Goal: Task Accomplishment & Management: Use online tool/utility

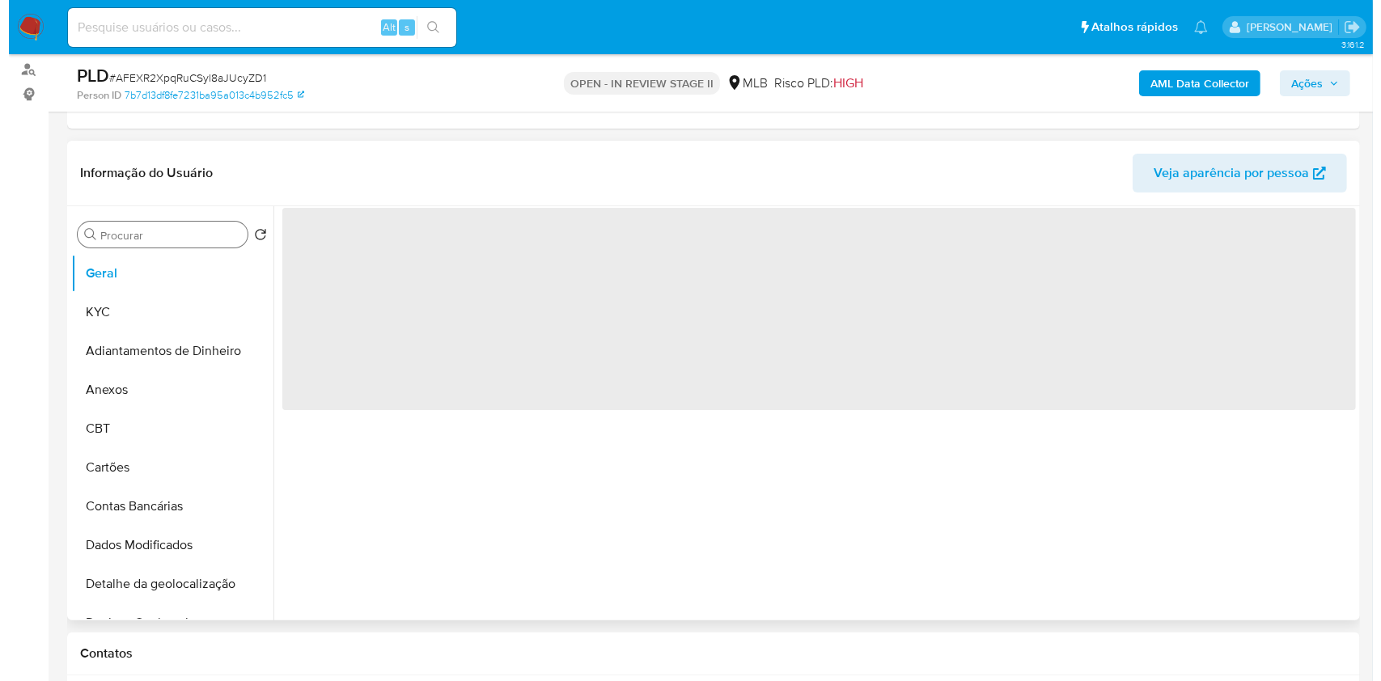
scroll to position [215, 0]
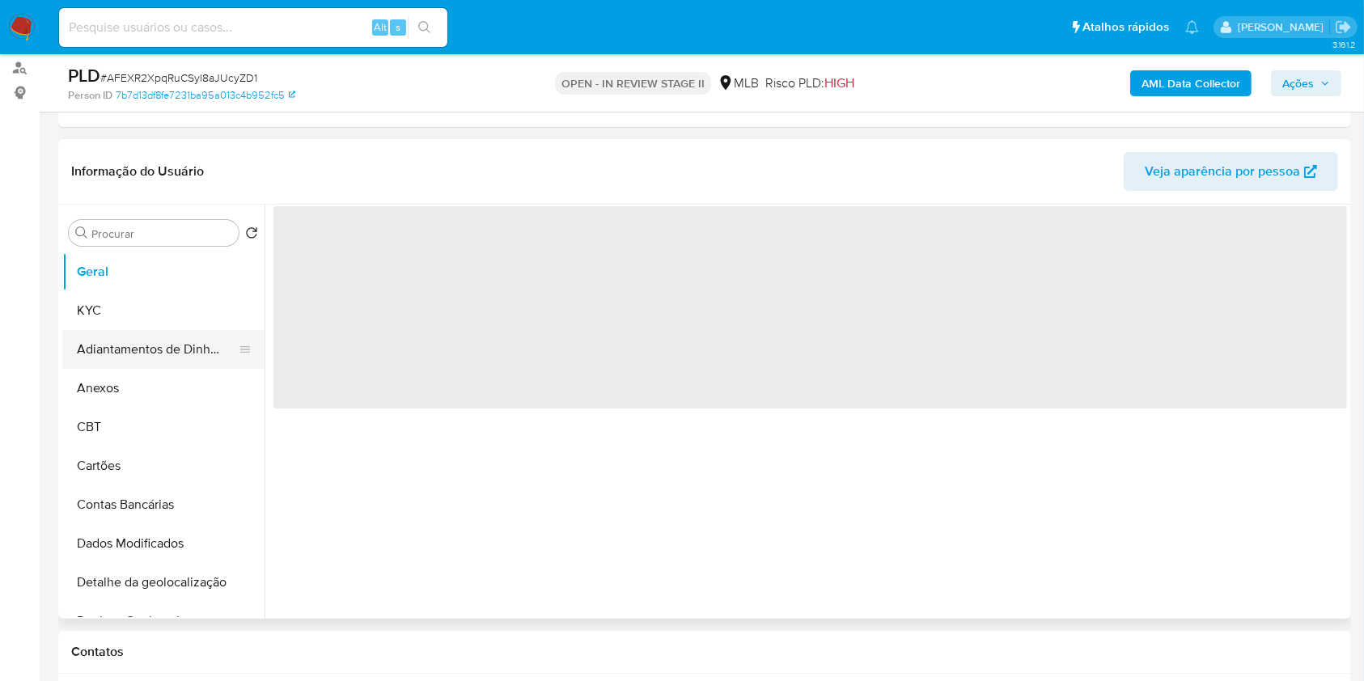
select select "10"
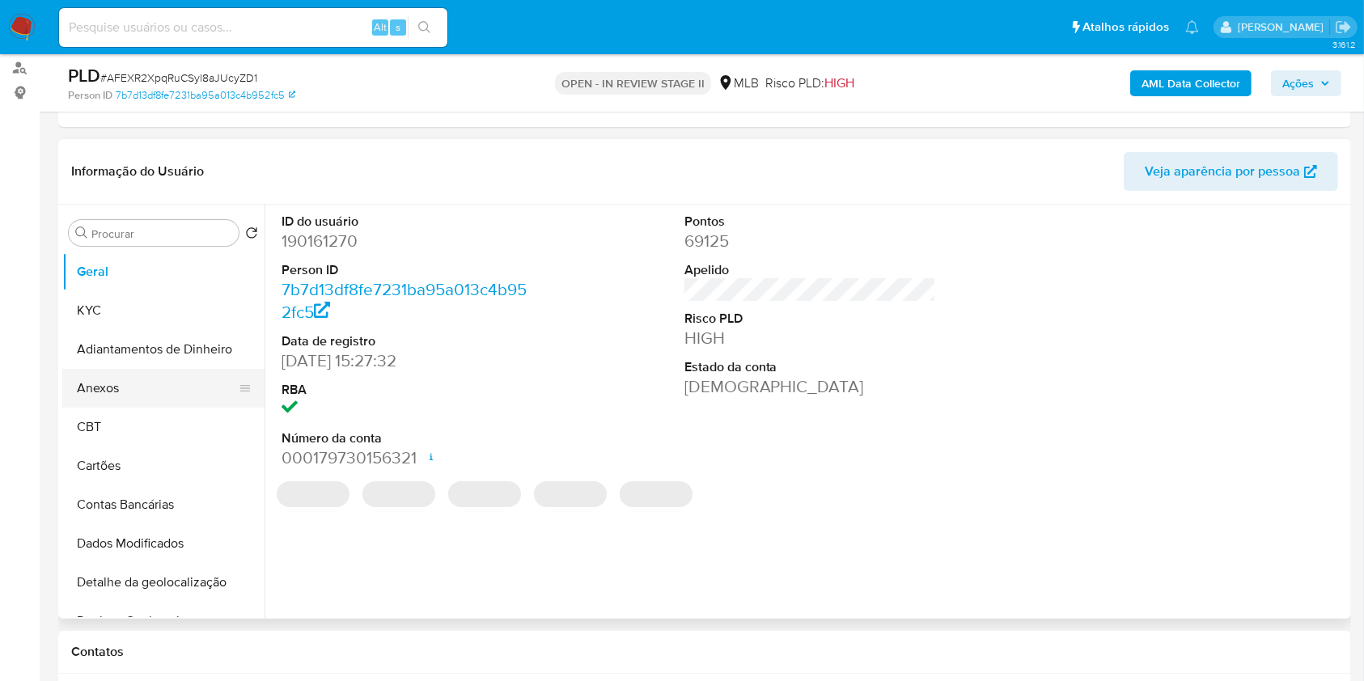
drag, startPoint x: 143, startPoint y: 398, endPoint x: 170, endPoint y: 395, distance: 26.9
click at [144, 398] on button "Anexos" at bounding box center [156, 388] width 189 height 39
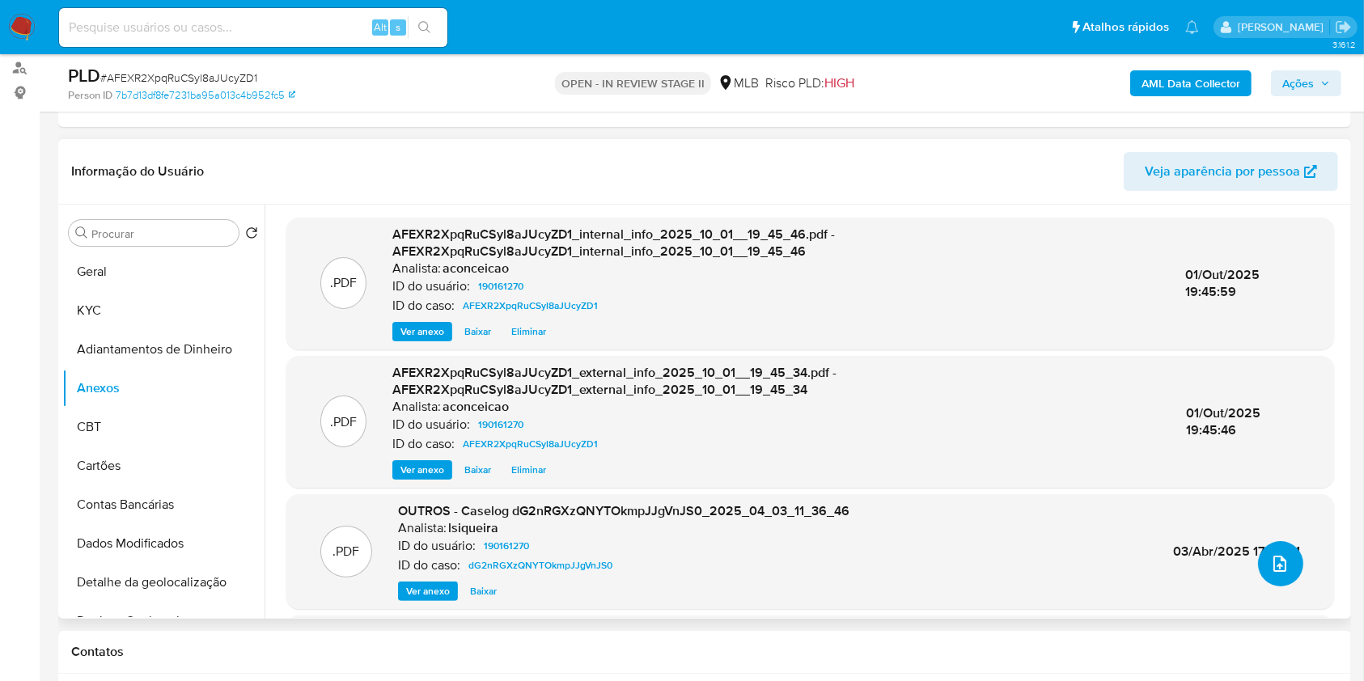
click at [1283, 559] on button "upload-file" at bounding box center [1280, 563] width 45 height 45
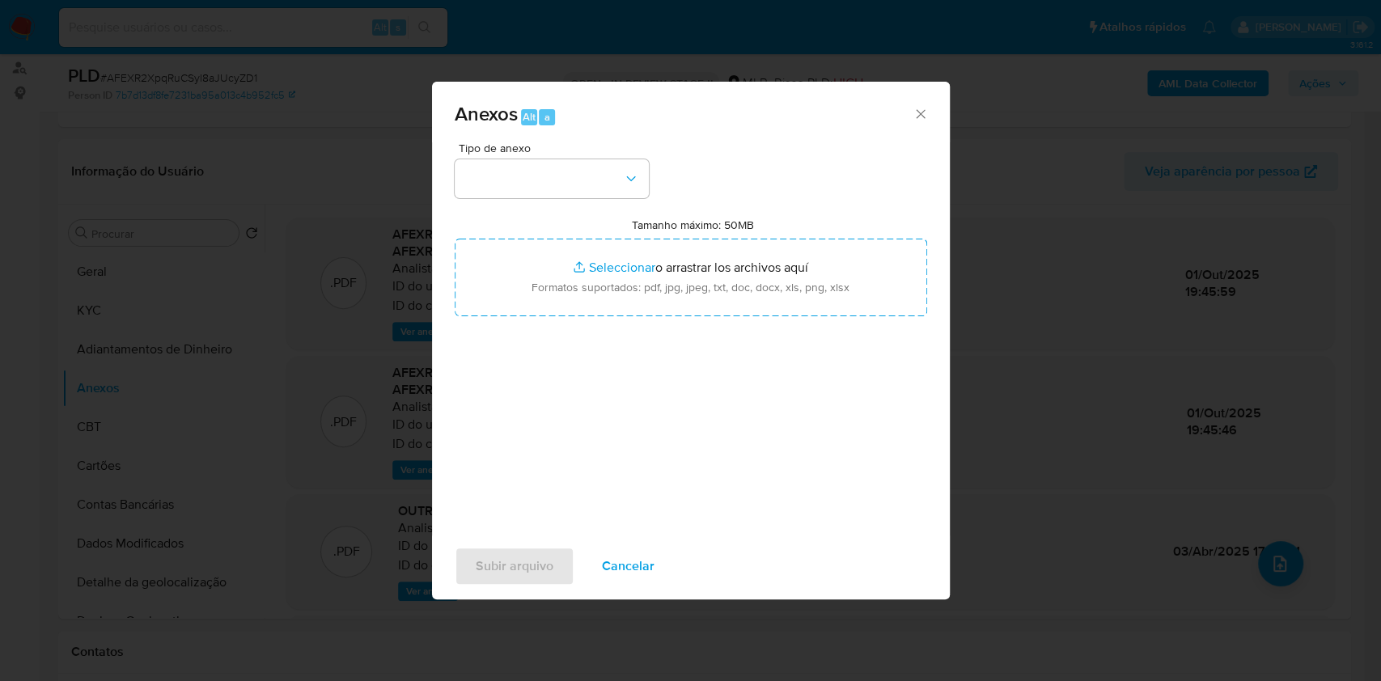
click at [1283, 558] on div "Anexos Alt a Tipo de anexo Tamanho máximo: 50MB Seleccionar archivos Selecciona…" at bounding box center [690, 340] width 1381 height 681
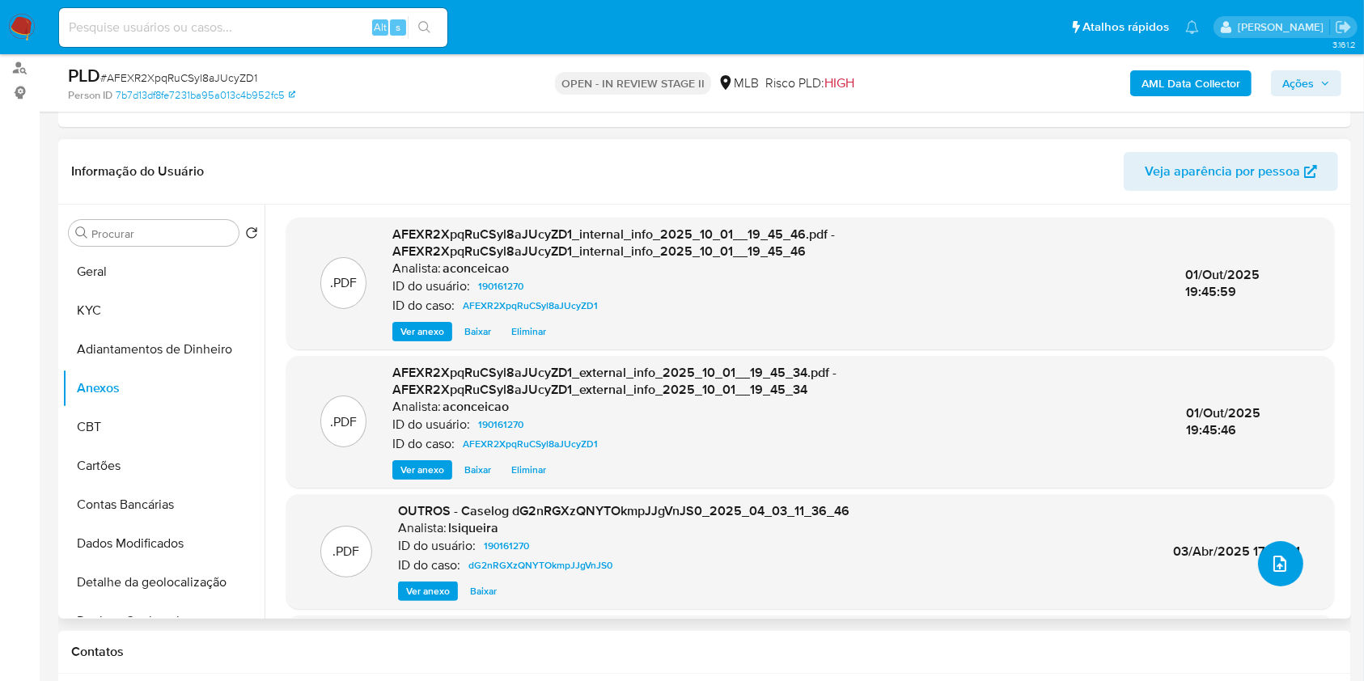
click at [1275, 568] on icon "upload-file" at bounding box center [1279, 564] width 13 height 16
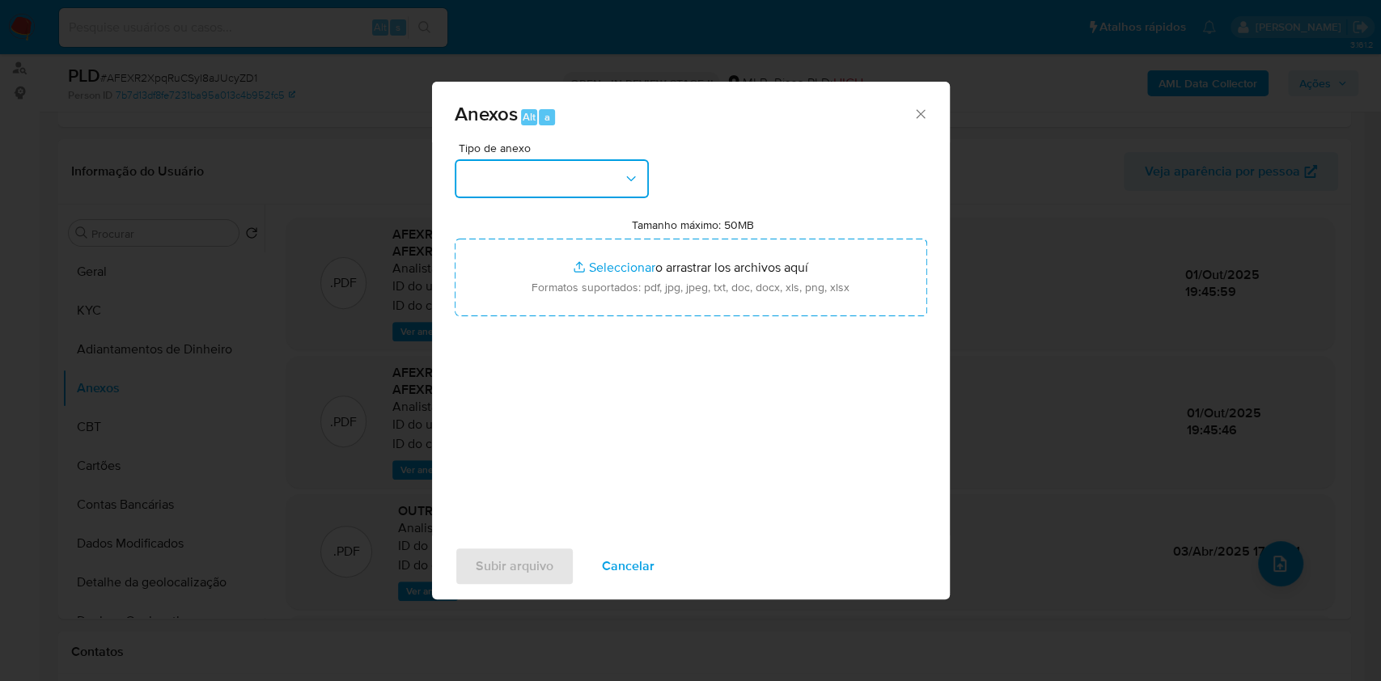
click at [602, 184] on button "button" at bounding box center [552, 178] width 194 height 39
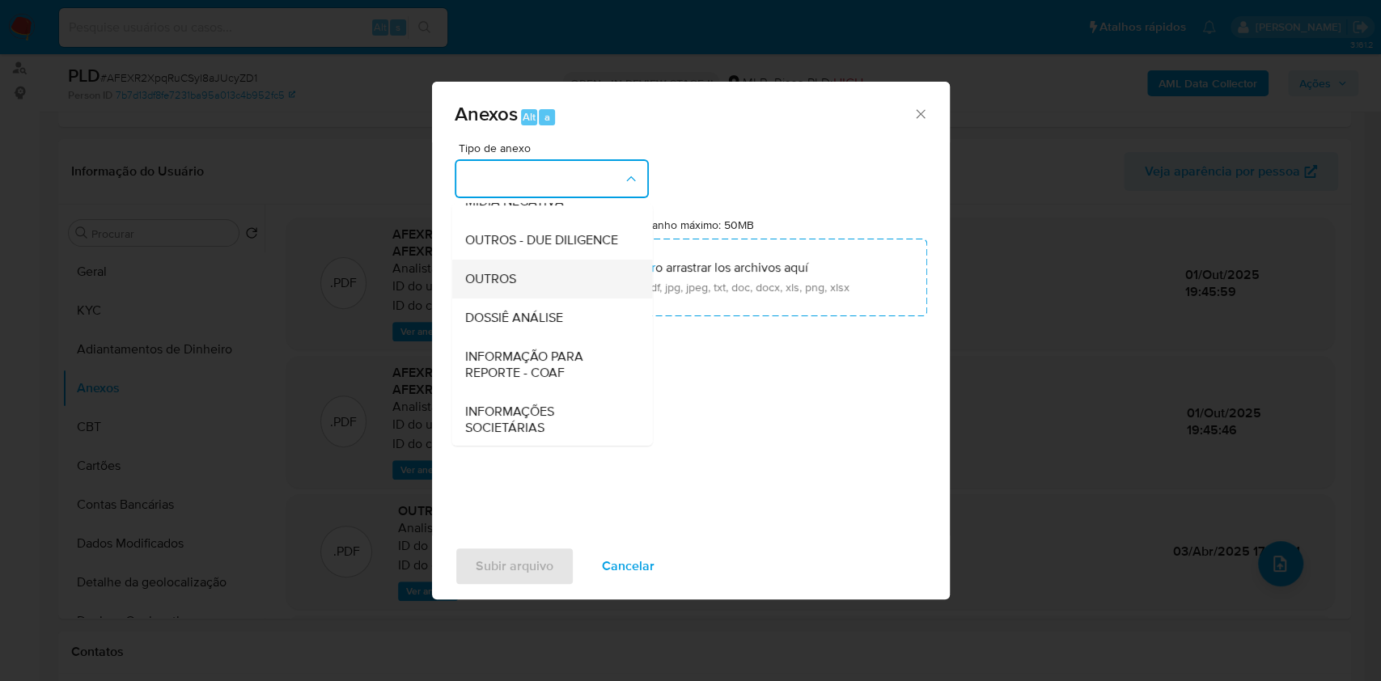
click at [525, 298] on div "OUTROS" at bounding box center [546, 279] width 165 height 39
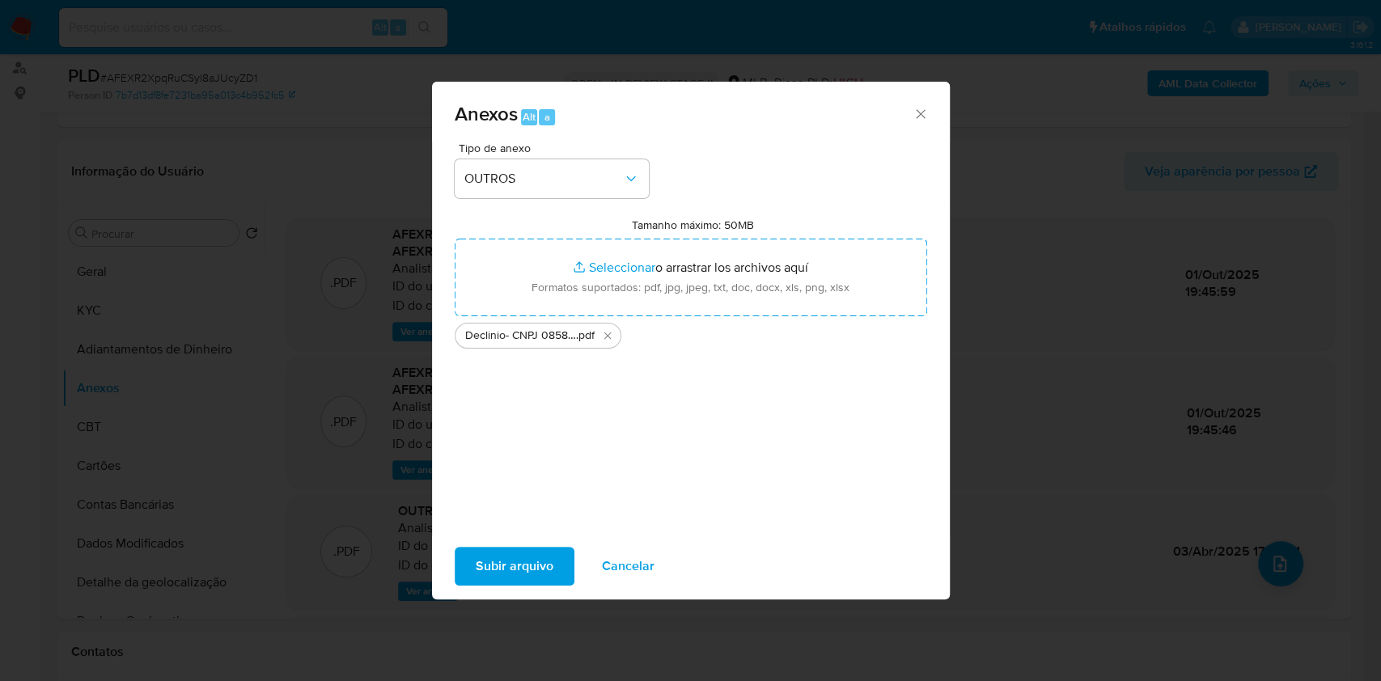
click at [539, 563] on span "Subir arquivo" at bounding box center [515, 566] width 78 height 36
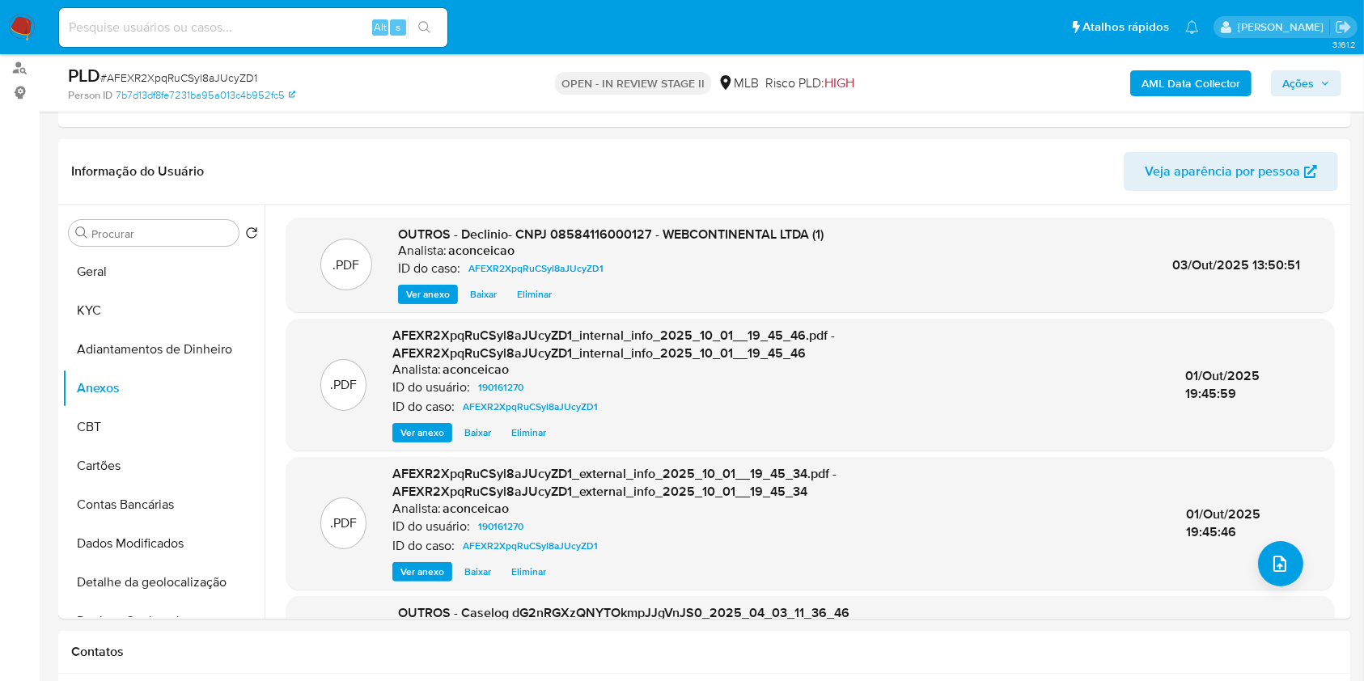
click at [1293, 83] on span "Ações" at bounding box center [1298, 83] width 32 height 26
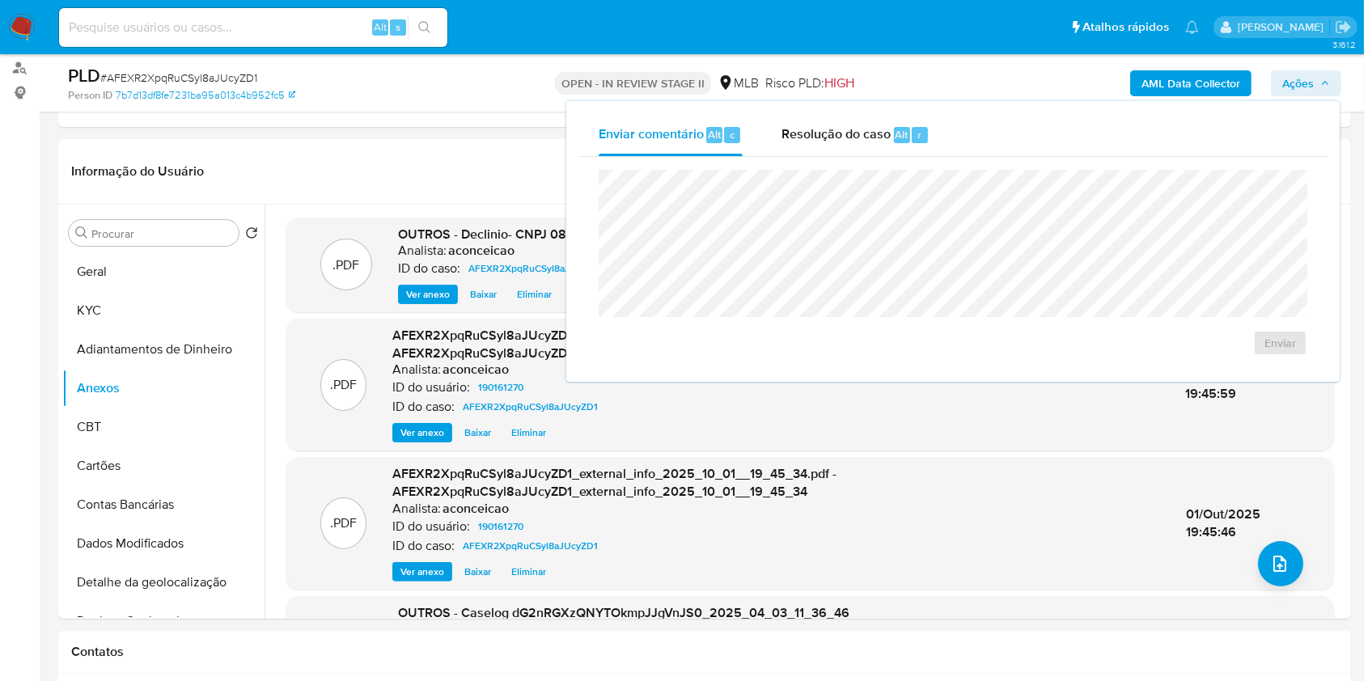
drag, startPoint x: 871, startPoint y: 126, endPoint x: 885, endPoint y: 159, distance: 35.2
click at [872, 128] on span "Resolução do caso" at bounding box center [835, 134] width 109 height 19
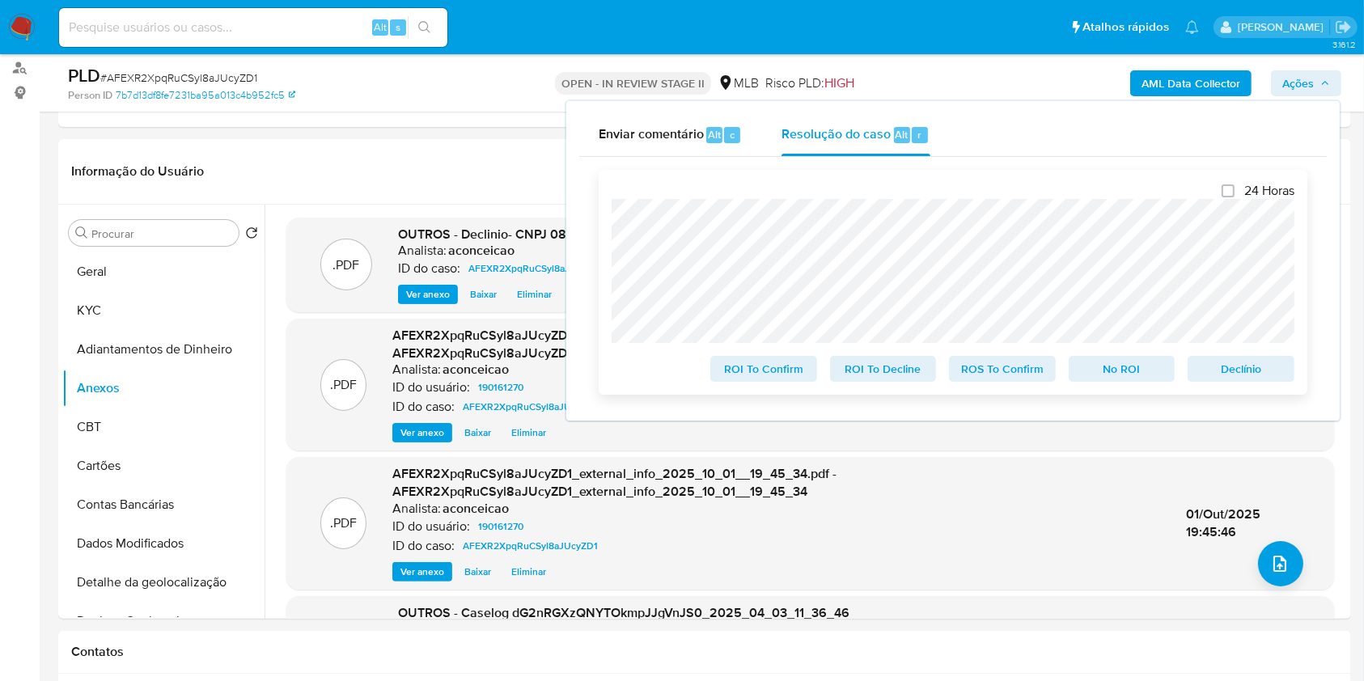
click at [1264, 380] on span "Declínio" at bounding box center [1241, 368] width 84 height 23
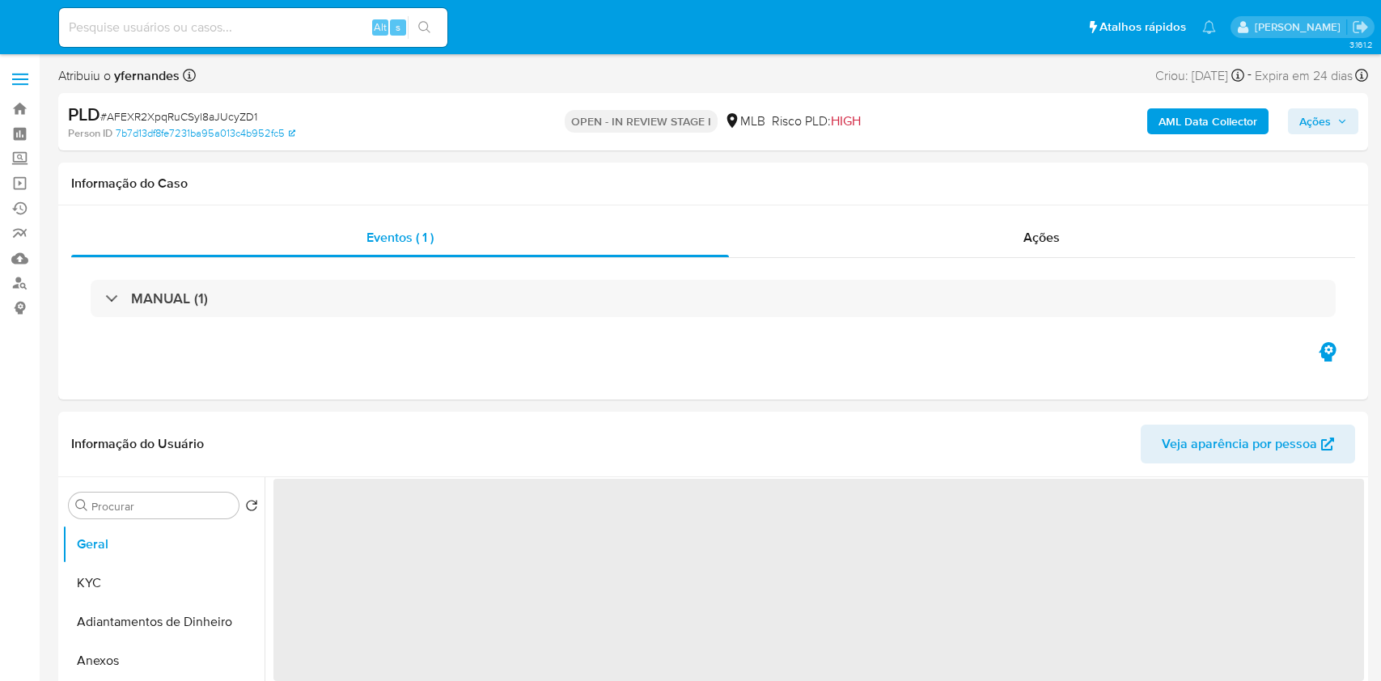
select select "10"
